Goal: Find specific page/section: Find specific page/section

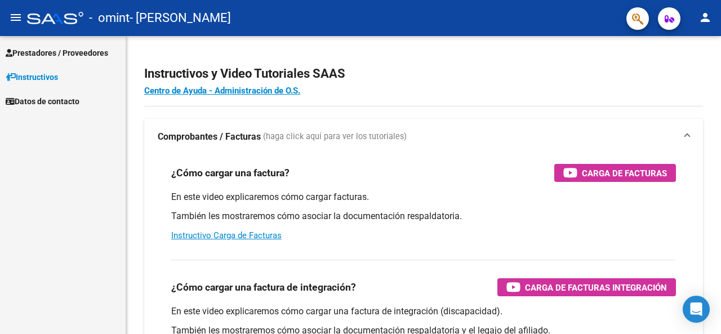
click at [63, 56] on span "Prestadores / Proveedores" at bounding box center [57, 53] width 103 height 12
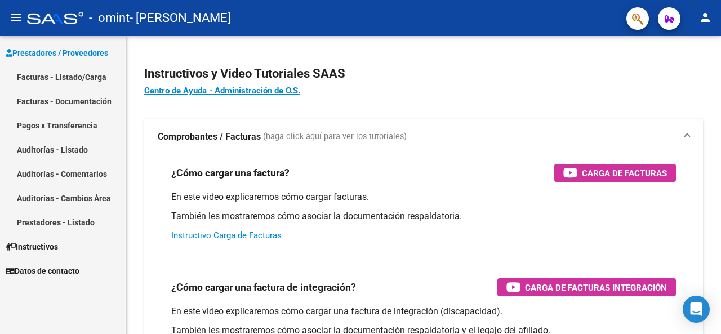
click at [81, 75] on link "Facturas - Listado/Carga" at bounding box center [63, 77] width 126 height 24
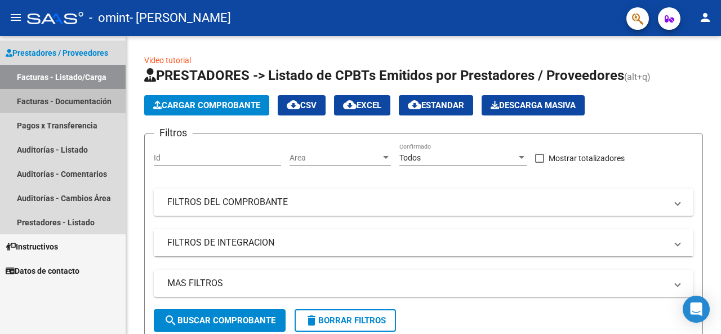
click at [87, 100] on link "Facturas - Documentación" at bounding box center [63, 101] width 126 height 24
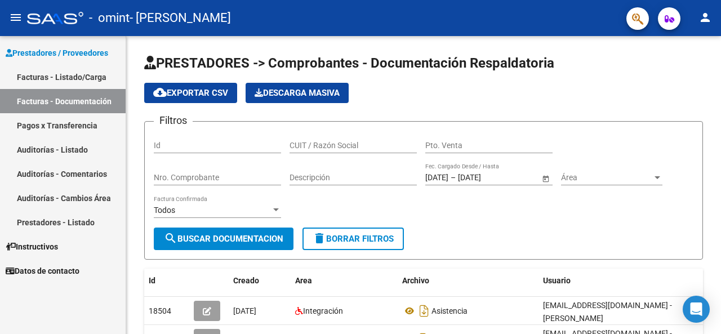
click at [702, 11] on mat-icon "person" at bounding box center [706, 18] width 14 height 14
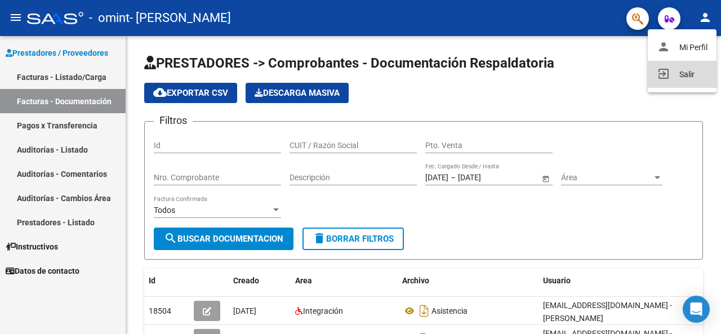
click at [677, 77] on button "exit_to_app Salir" at bounding box center [682, 74] width 69 height 27
